Goal: Task Accomplishment & Management: Manage account settings

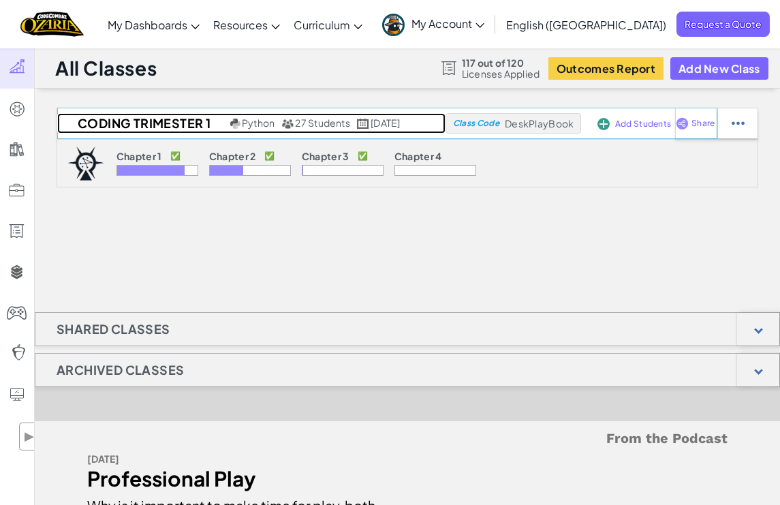
click at [129, 121] on h2 "Coding Trimester 1" at bounding box center [142, 123] width 170 height 20
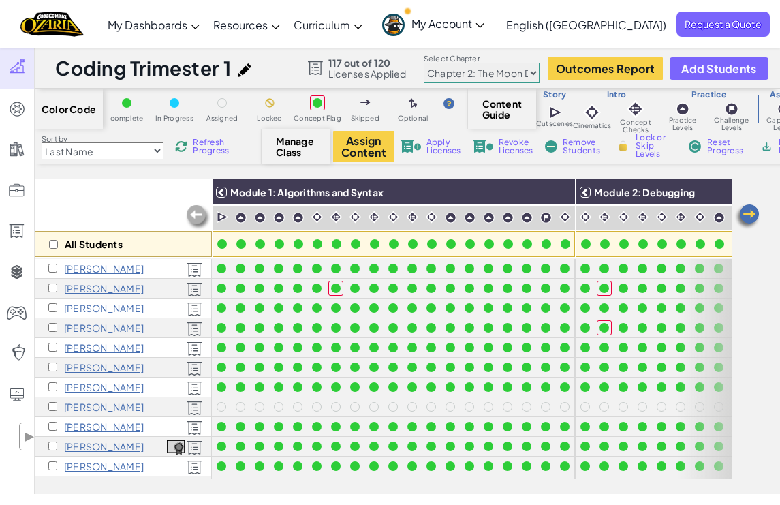
click at [476, 76] on select "Chapter 1: Sky Mountain Chapter 2: The Moon Dancers Chapter 3: The Phoenix Land…" at bounding box center [482, 73] width 116 height 20
select select "5d41d731a8d1836b5aa3cba1"
click at [424, 63] on select "Chapter 1: Sky Mountain Chapter 2: The Moon Dancers Chapter 3: The Phoenix Land…" at bounding box center [482, 73] width 116 height 20
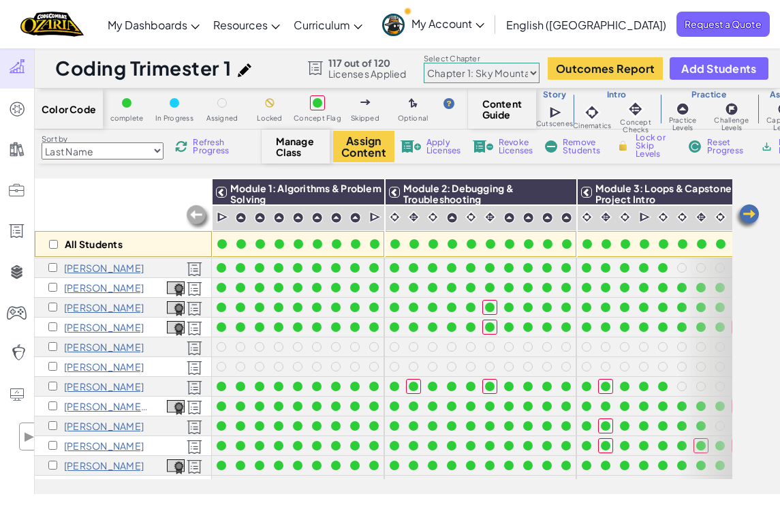
scroll to position [201, 0]
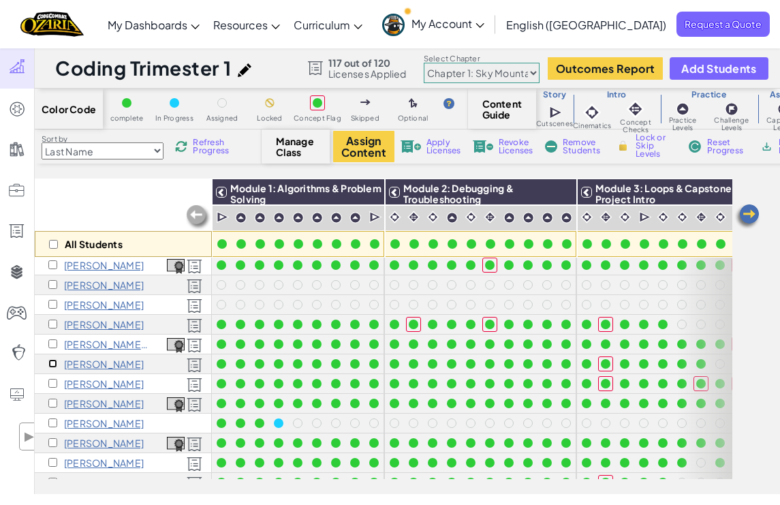
click at [52, 363] on input "checkbox" at bounding box center [52, 363] width 9 height 9
checkbox input "true"
click at [362, 153] on button "Assign Content" at bounding box center [363, 146] width 61 height 31
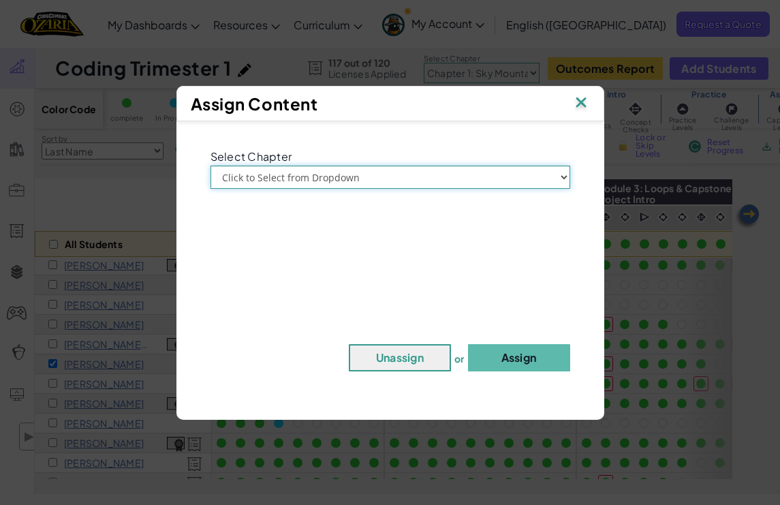
click at [332, 176] on select "Click to Select from Dropdown Chapter 1: [GEOGRAPHIC_DATA] Chapter 2: The Moon …" at bounding box center [391, 177] width 360 height 23
select select "Chapter 2: The Moon Dancers"
click at [211, 166] on select "Click to Select from Dropdown Chapter 1: [GEOGRAPHIC_DATA] Chapter 2: The Moon …" at bounding box center [391, 177] width 360 height 23
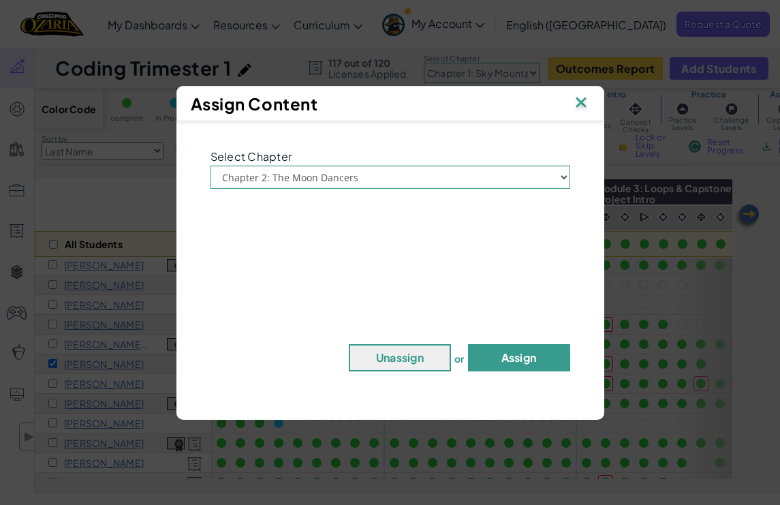
click at [508, 347] on button "Assign" at bounding box center [519, 357] width 102 height 27
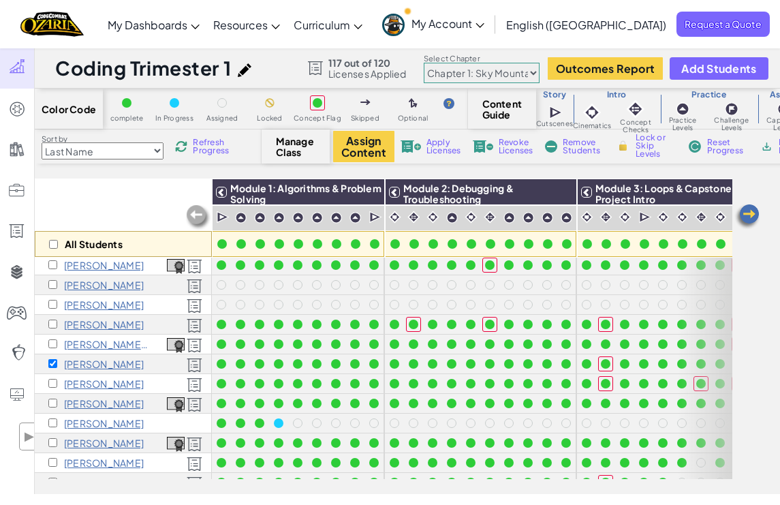
scroll to position [0, 0]
click at [91, 204] on div "All Students" at bounding box center [123, 217] width 177 height 79
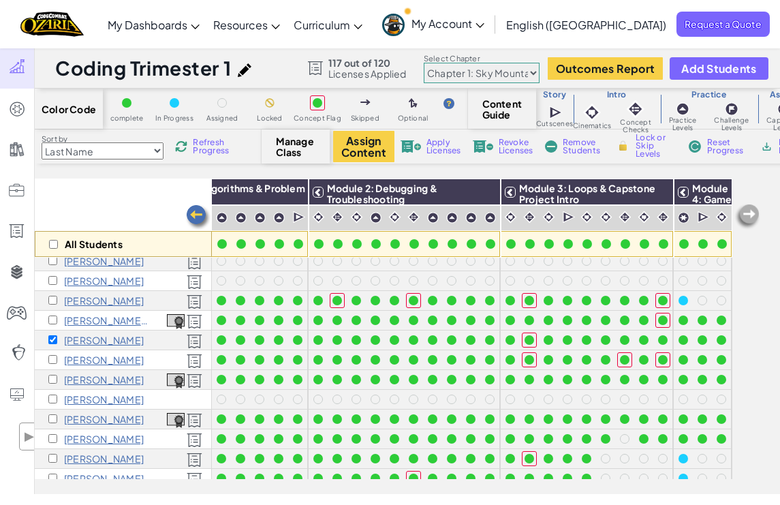
scroll to position [226, 76]
